Goal: Task Accomplishment & Management: Check status

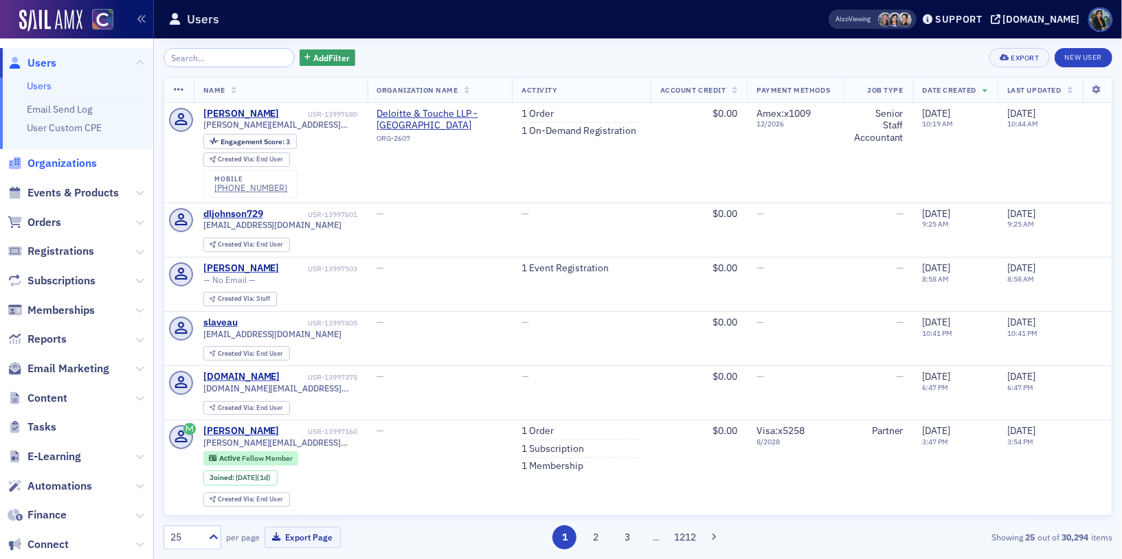
click at [65, 159] on span "Organizations" at bounding box center [61, 163] width 69 height 15
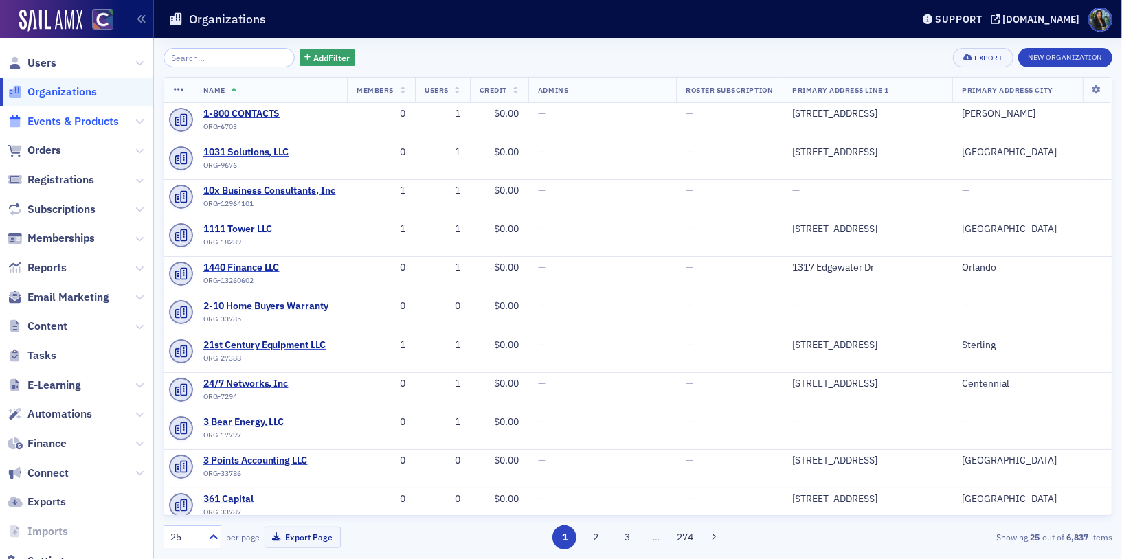
click at [52, 120] on span "Events & Products" at bounding box center [72, 121] width 91 height 15
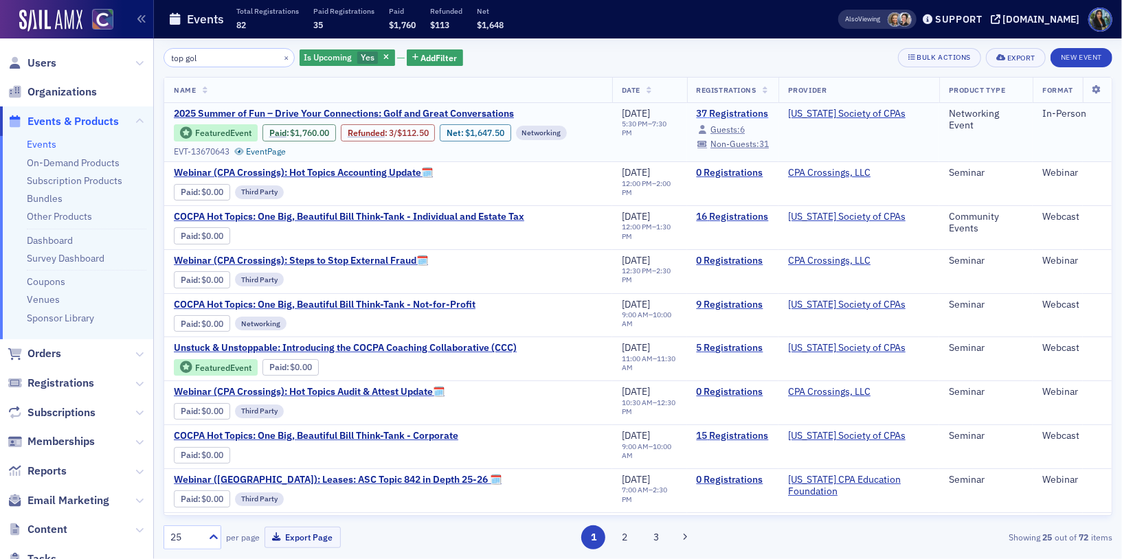
type input "top gol"
click at [738, 110] on link "37 Registrations" at bounding box center [733, 114] width 73 height 12
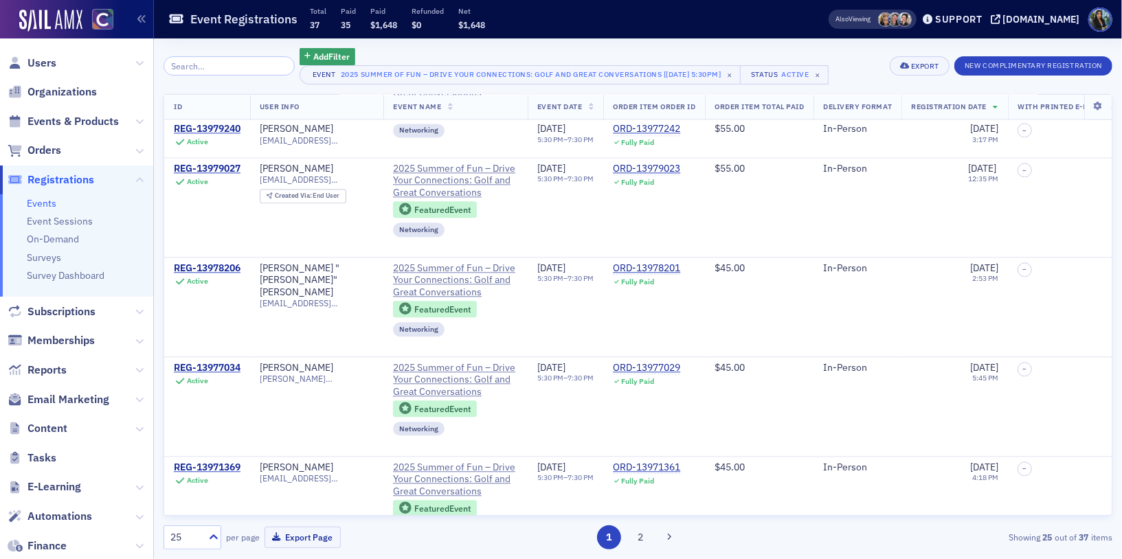
scroll to position [2084, 0]
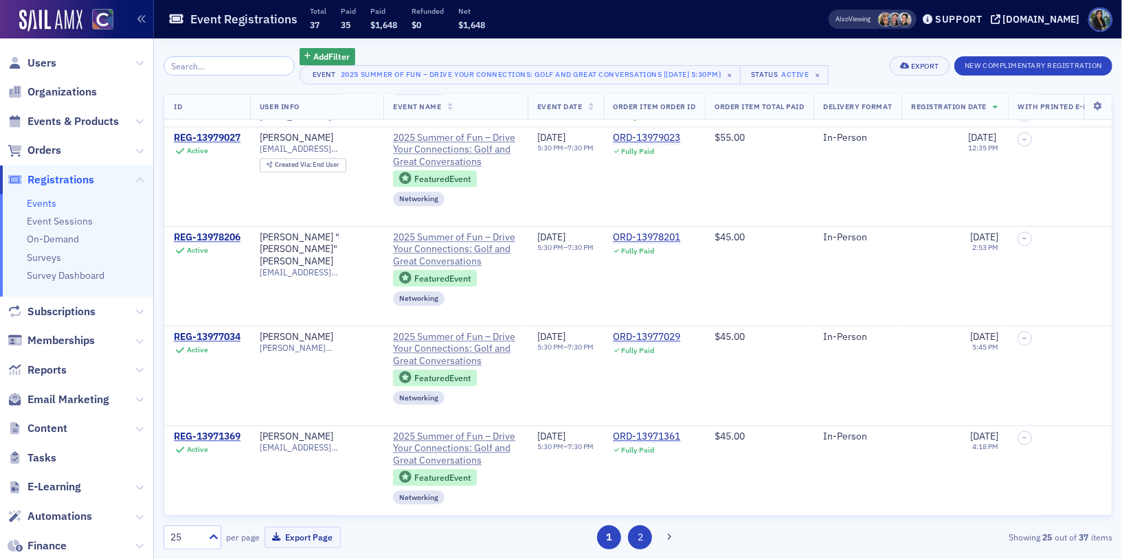
click at [636, 536] on button "2" at bounding box center [640, 538] width 24 height 24
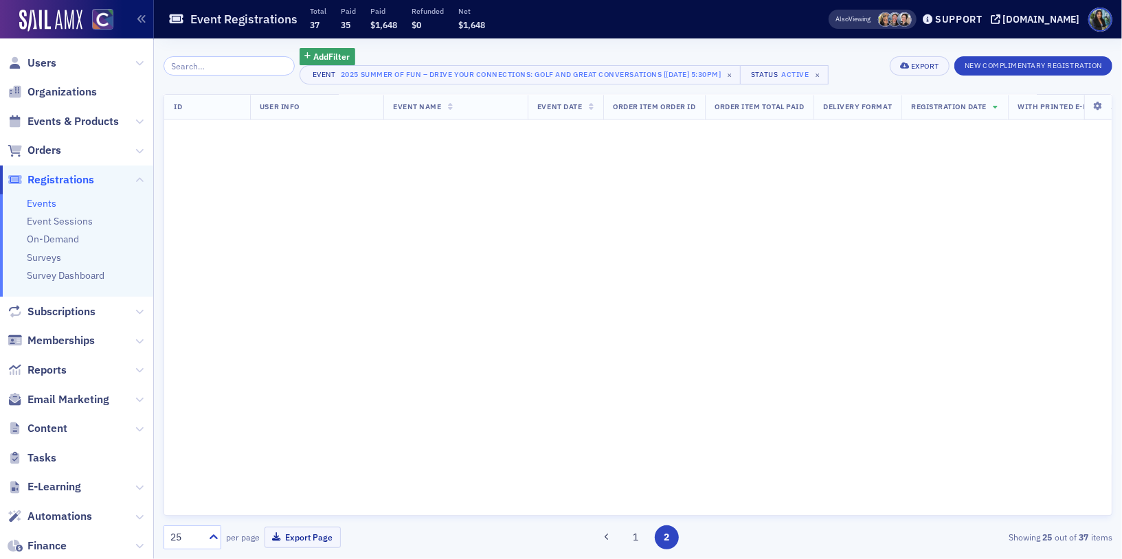
scroll to position [0, 0]
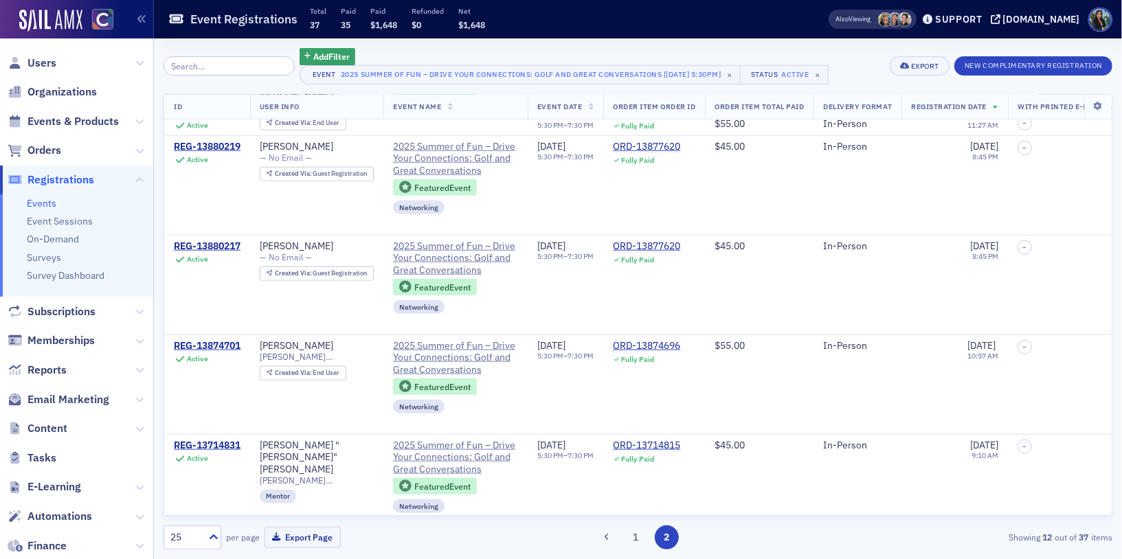
scroll to position [794, 0]
